Goal: Task Accomplishment & Management: Manage account settings

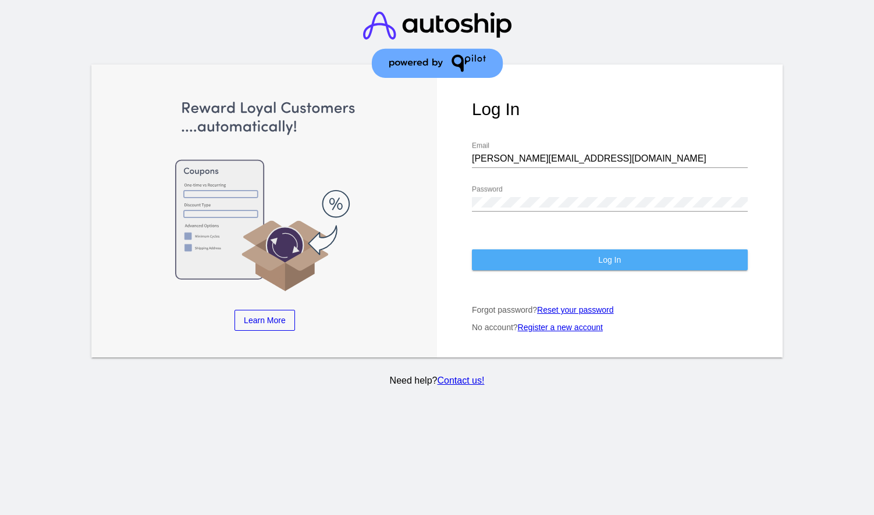
click at [553, 254] on button "Log In" at bounding box center [610, 260] width 276 height 21
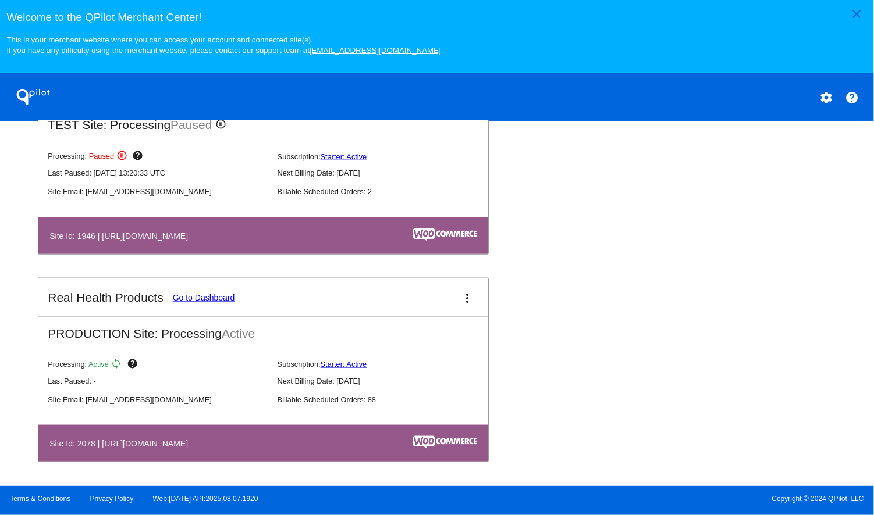
scroll to position [685, 0]
click at [201, 304] on mat-card-title "Real Health Products Go to Dashboard" at bounding box center [141, 298] width 187 height 14
click at [208, 300] on link "Go to Dashboard" at bounding box center [204, 297] width 62 height 9
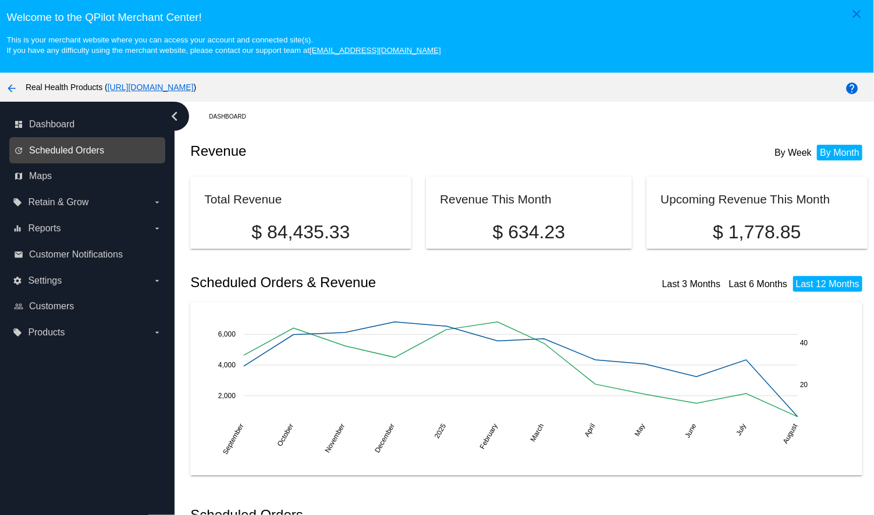
click at [92, 152] on span "Scheduled Orders" at bounding box center [66, 150] width 75 height 10
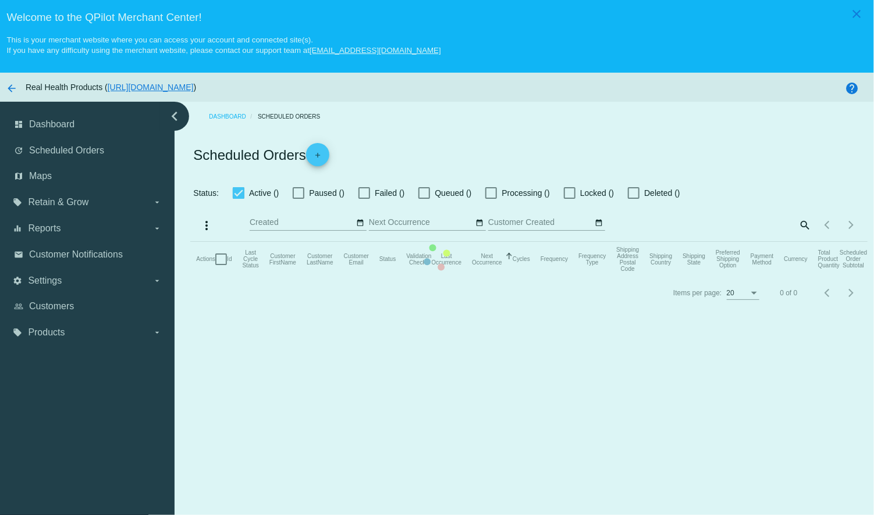
checkbox input "true"
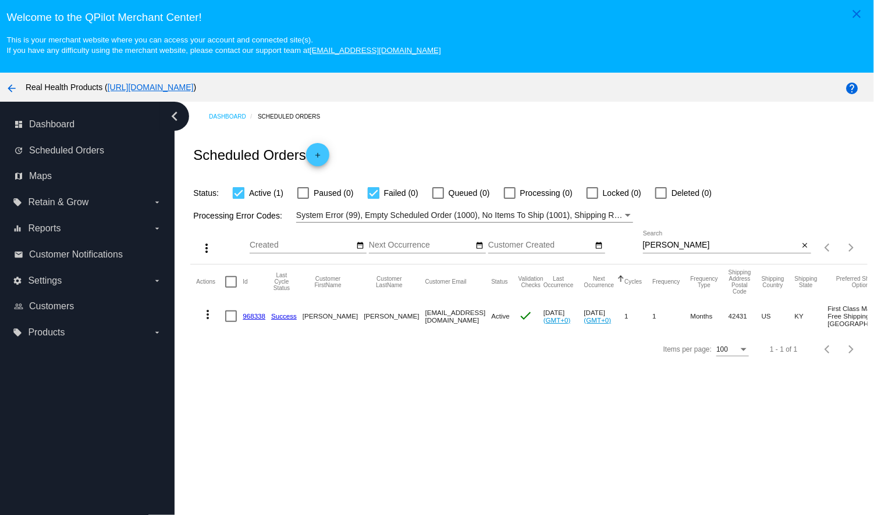
drag, startPoint x: 805, startPoint y: 248, endPoint x: 810, endPoint y: 232, distance: 17.7
click at [805, 249] on mat-icon "close" at bounding box center [805, 245] width 8 height 9
